Goal: Transaction & Acquisition: Purchase product/service

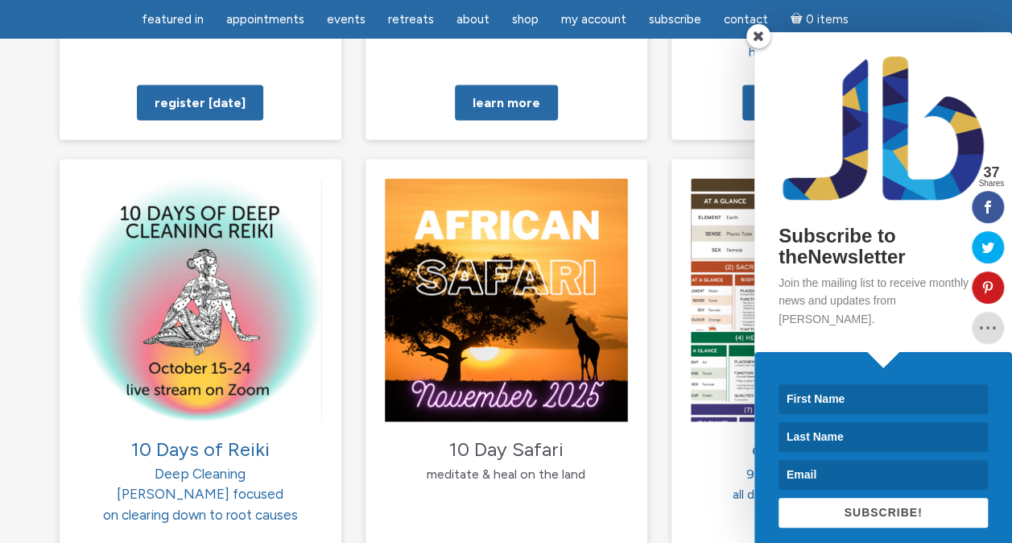
scroll to position [1588, 0]
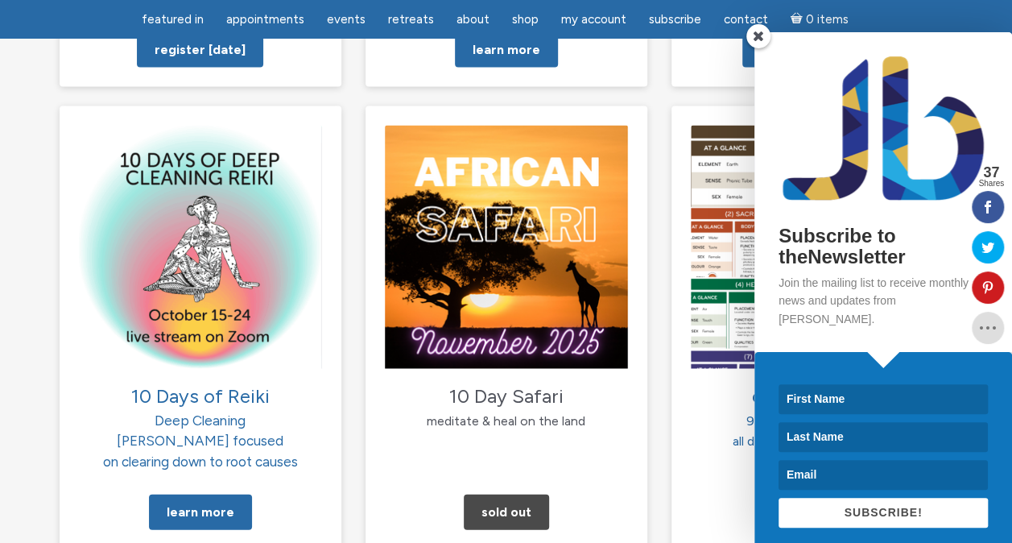
click at [5, 249] on section "working with angels join for a healing, lesson, & Q&A Register today discover y…" at bounding box center [506, 134] width 1012 height 999
click at [765, 32] on span at bounding box center [759, 36] width 24 height 24
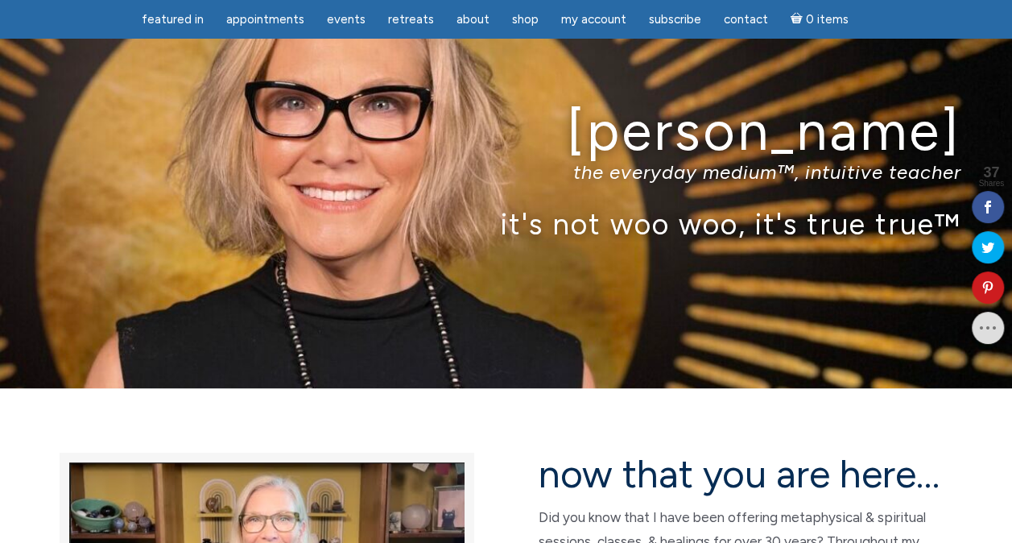
scroll to position [52, 0]
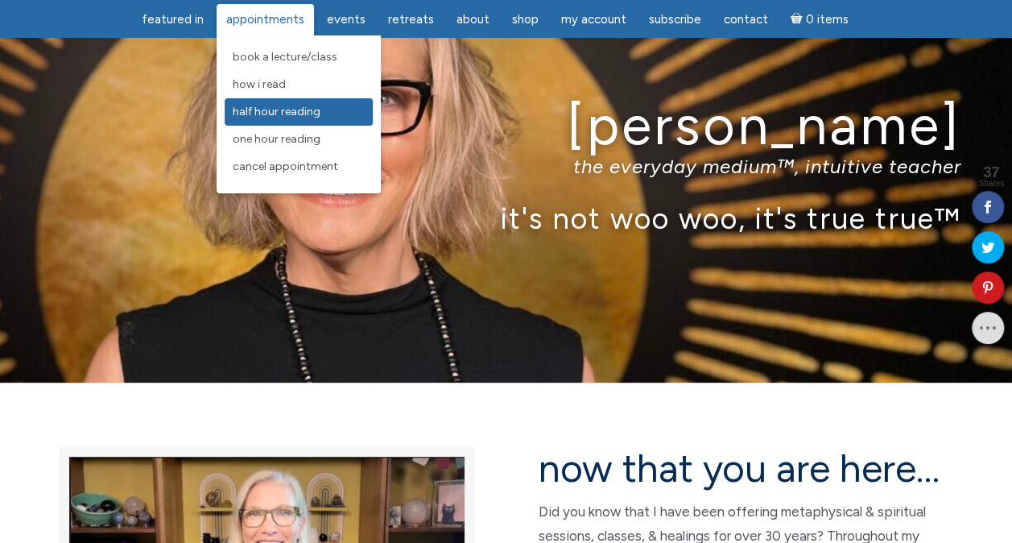
click at [263, 112] on span "Half Hour Reading" at bounding box center [277, 112] width 88 height 14
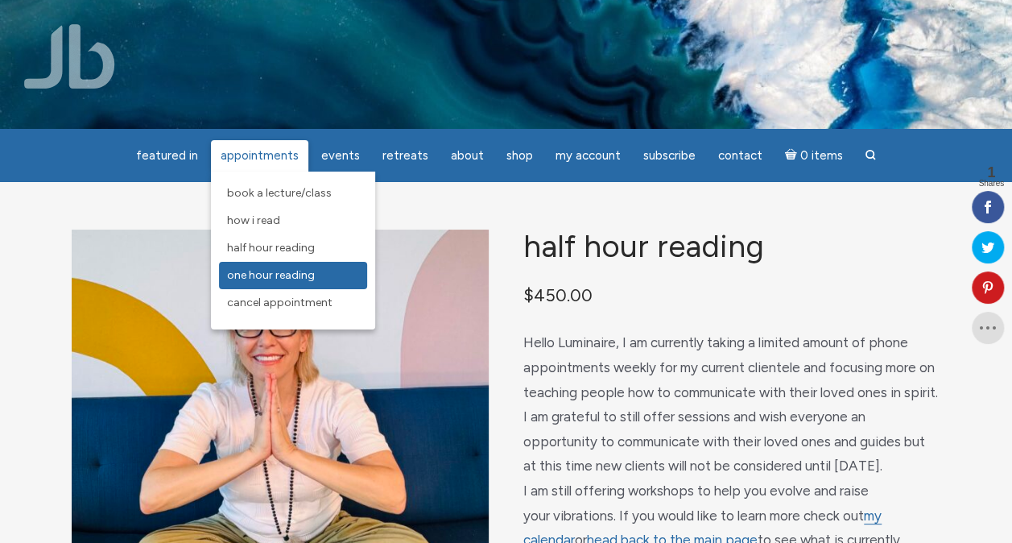
click at [244, 279] on span "One Hour Reading" at bounding box center [271, 275] width 88 height 14
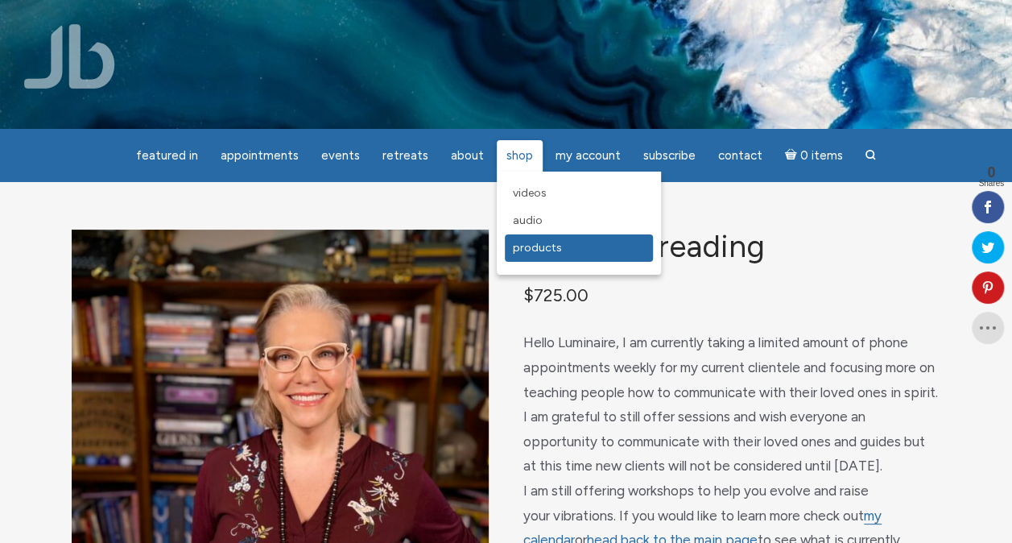
click at [536, 242] on span "Products" at bounding box center [537, 248] width 49 height 14
